Goal: Task Accomplishment & Management: Manage account settings

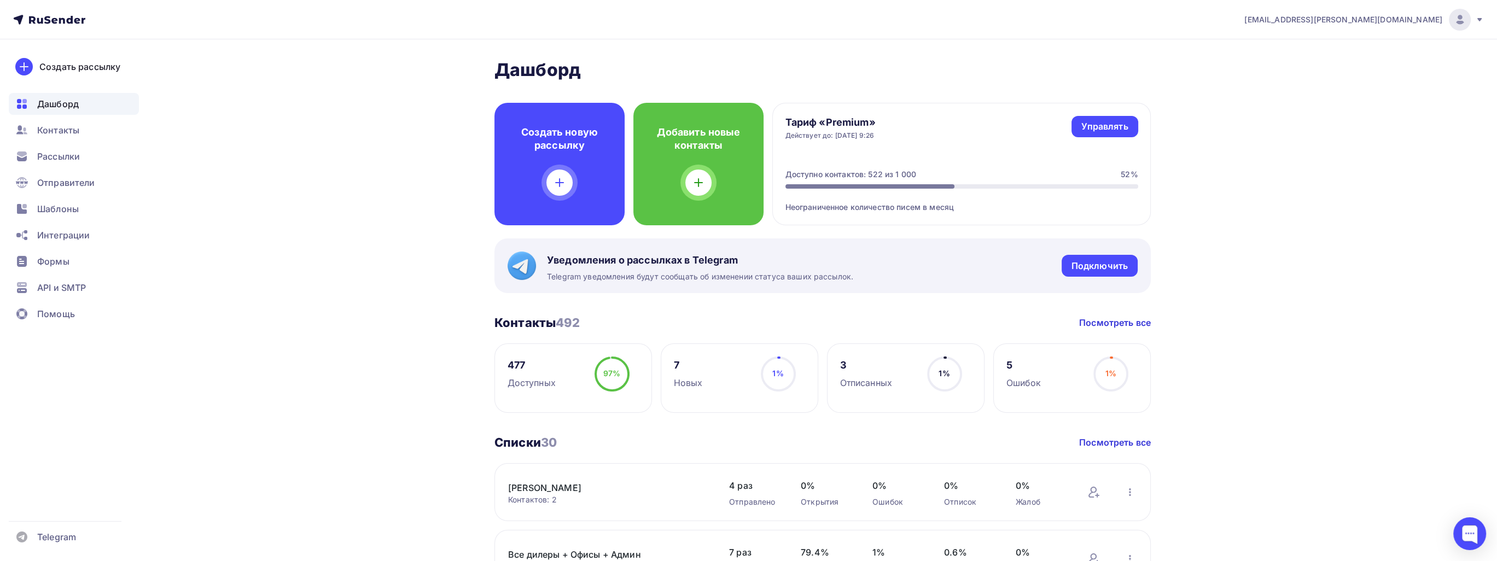
click at [1468, 24] on div at bounding box center [1460, 20] width 22 height 22
click at [1437, 52] on link "Аккаунт" at bounding box center [1386, 48] width 184 height 22
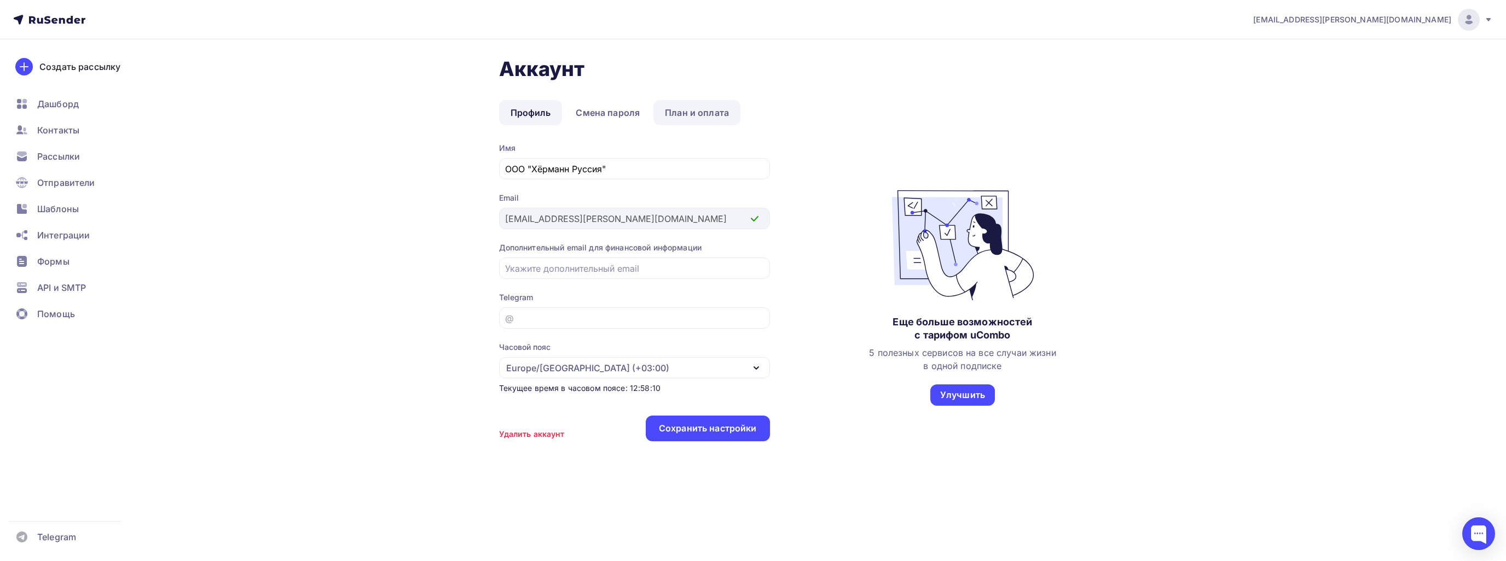
click at [668, 121] on link "План и оплата" at bounding box center [696, 112] width 87 height 25
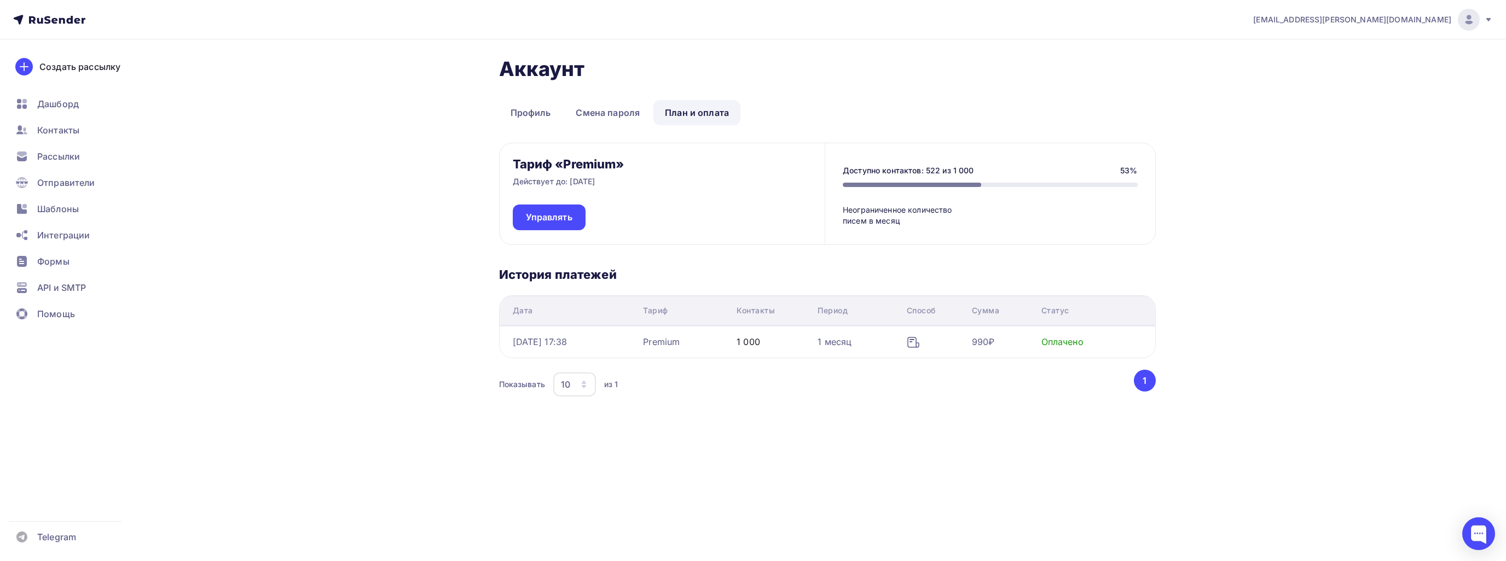
click at [1491, 18] on icon at bounding box center [1488, 19] width 9 height 9
click at [1468, 537] on div at bounding box center [1478, 534] width 33 height 33
